Goal: Task Accomplishment & Management: Manage account settings

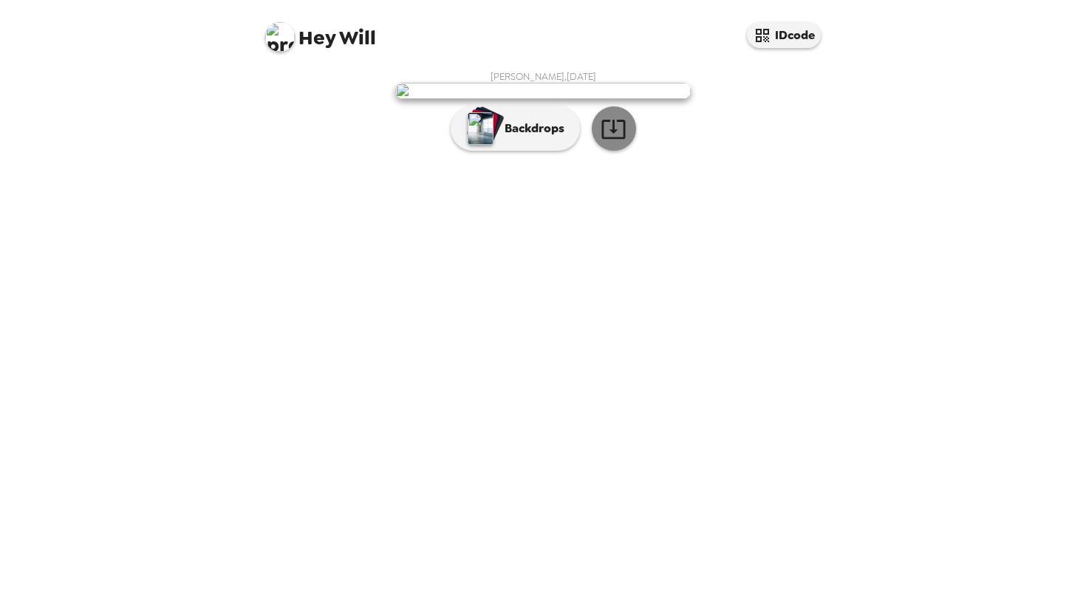
click at [607, 139] on icon "button" at bounding box center [613, 129] width 24 height 19
